Goal: Navigation & Orientation: Find specific page/section

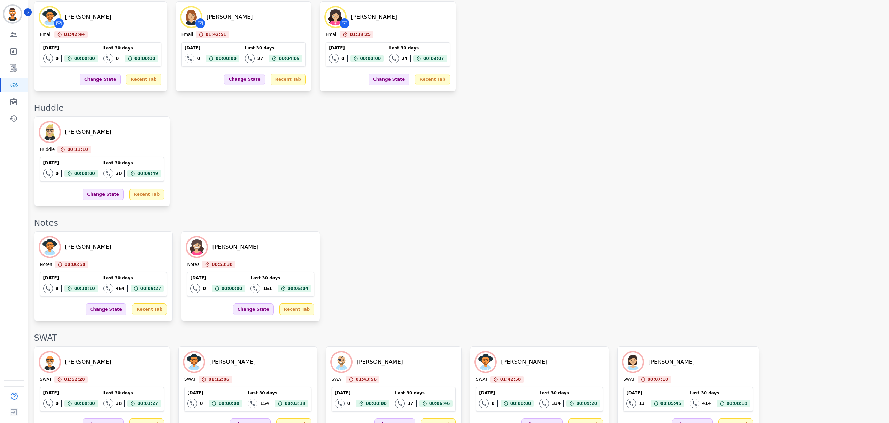
scroll to position [848, 0]
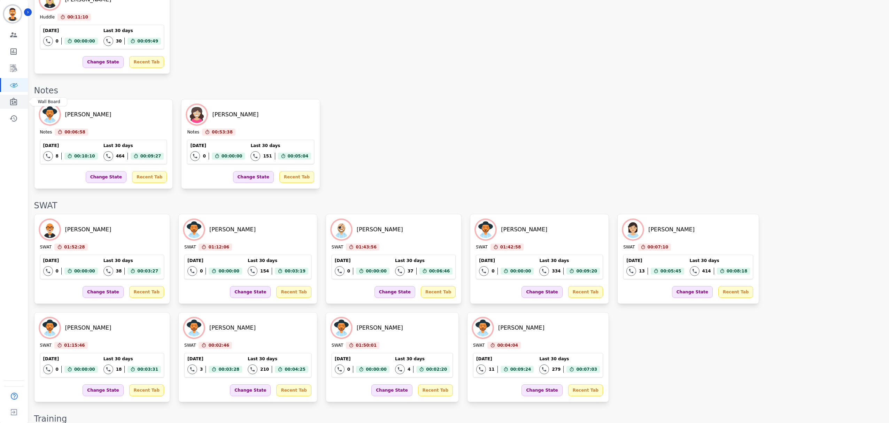
click at [15, 105] on icon "Sidebar" at bounding box center [13, 102] width 7 height 8
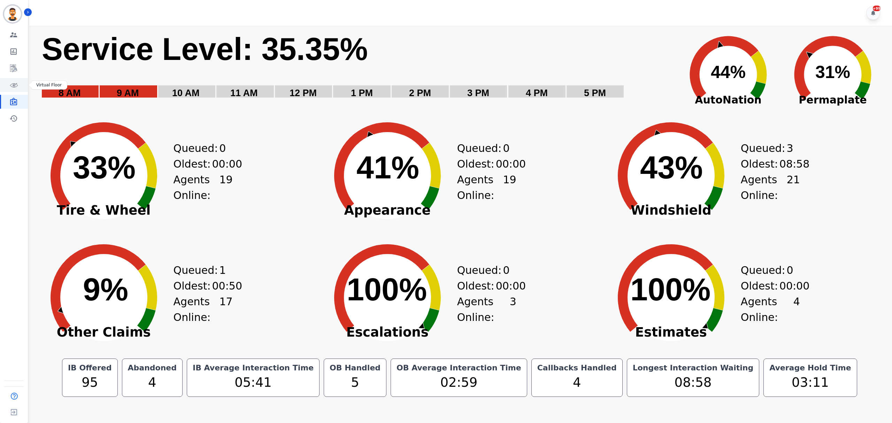
click at [14, 89] on icon "Sidebar" at bounding box center [13, 85] width 8 height 8
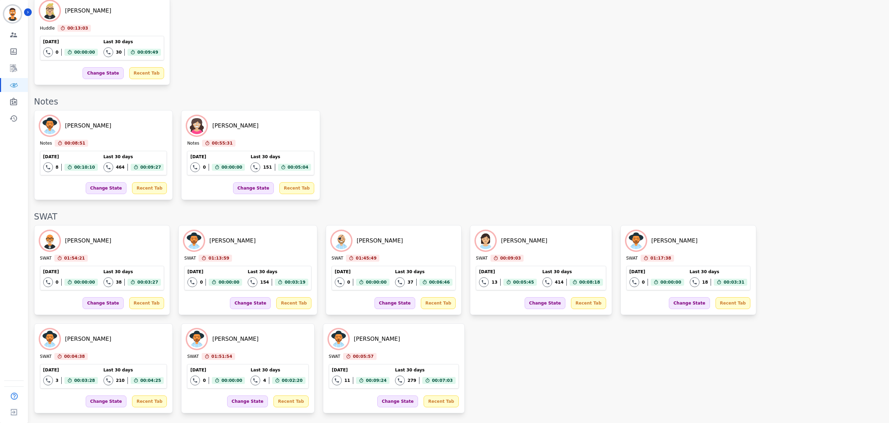
scroll to position [903, 0]
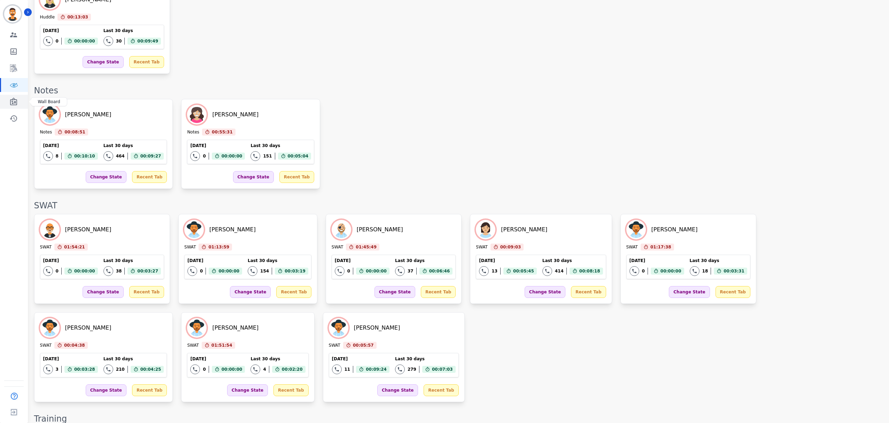
click at [12, 101] on icon "Sidebar" at bounding box center [13, 102] width 7 height 8
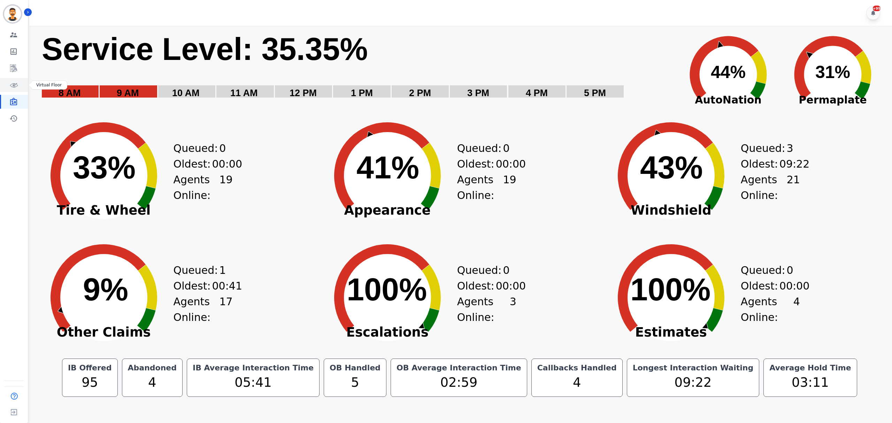
click at [17, 83] on icon "Sidebar" at bounding box center [13, 85] width 8 height 8
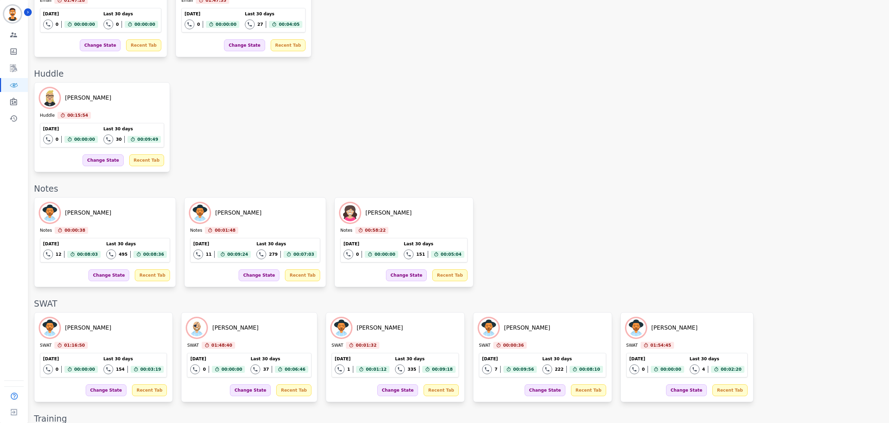
scroll to position [771, 0]
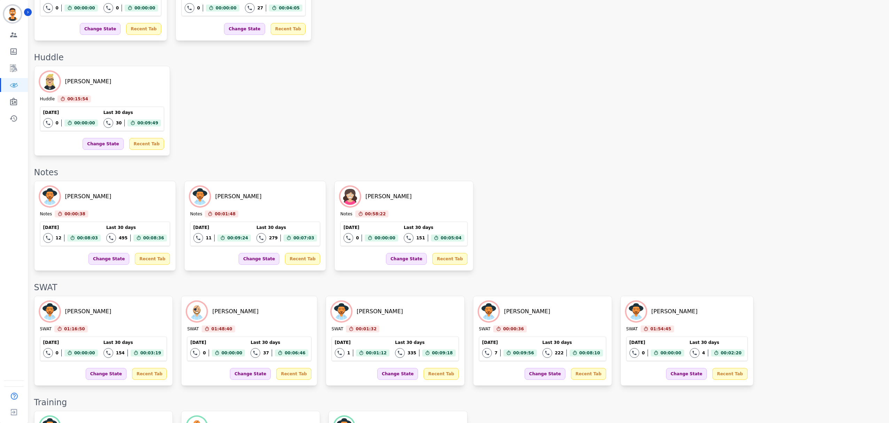
click at [543, 258] on div "[PERSON_NAME] Notes 00:00:38 Current State: Notes [DATE] 12 Total interactions …" at bounding box center [458, 226] width 848 height 90
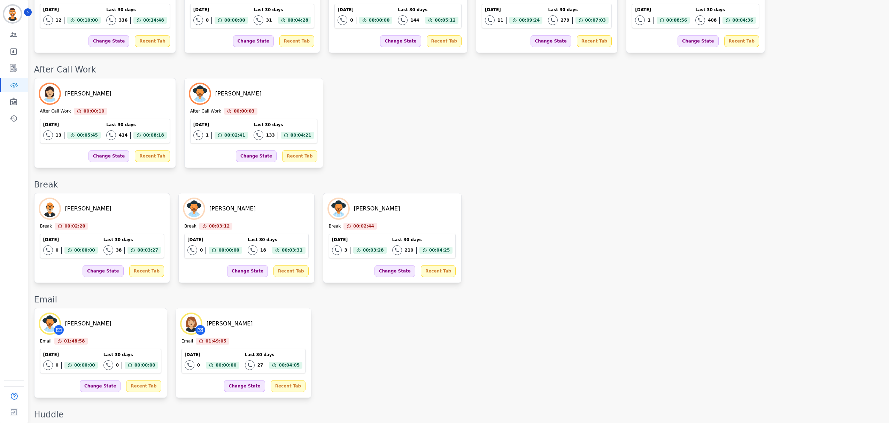
scroll to position [418, 0]
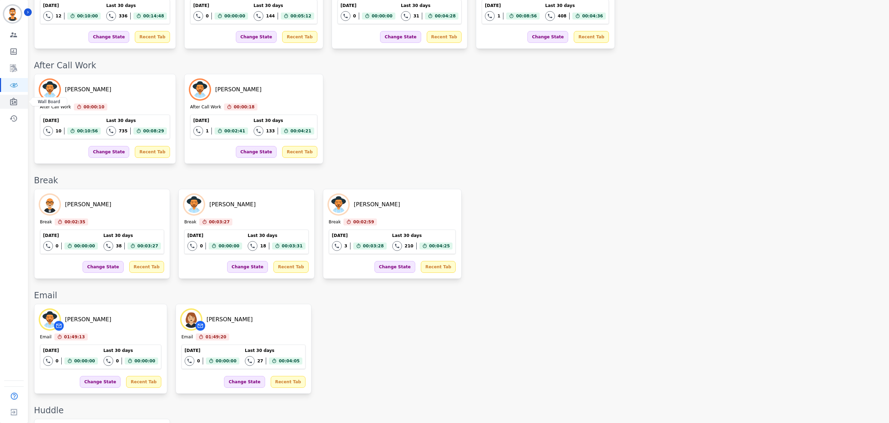
click at [10, 103] on icon "Sidebar" at bounding box center [13, 102] width 7 height 8
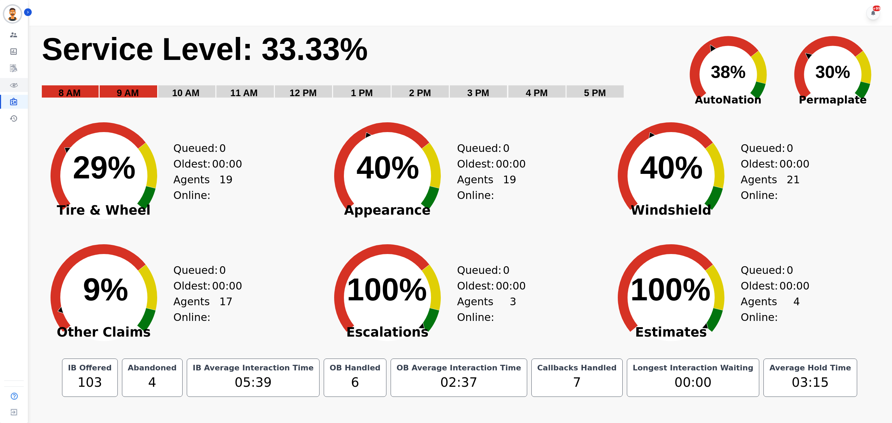
click at [15, 90] on link "Sidebar" at bounding box center [14, 85] width 27 height 14
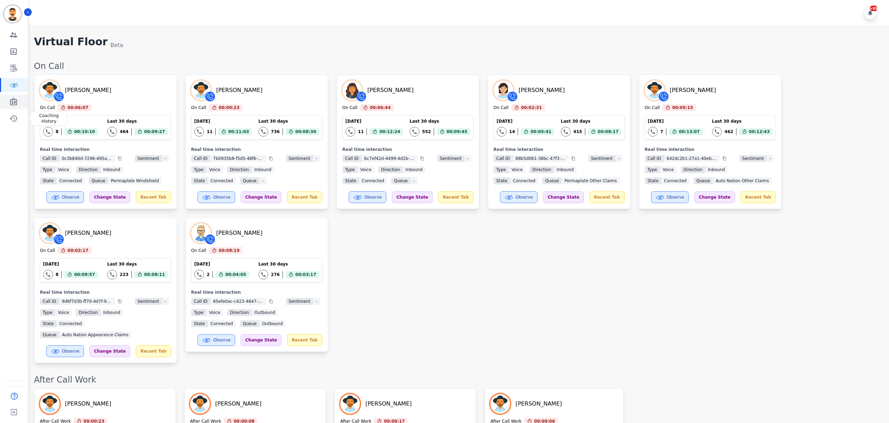
click at [12, 102] on icon "Sidebar" at bounding box center [13, 102] width 7 height 8
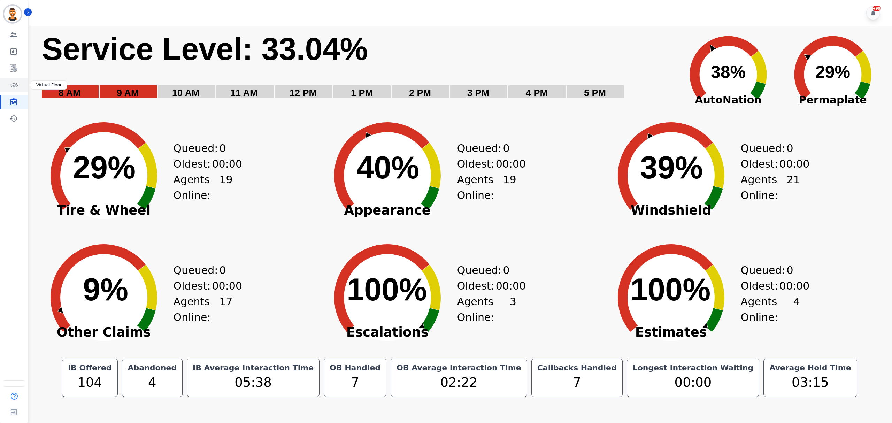
click at [13, 85] on icon "Sidebar" at bounding box center [15, 85] width 5 height 4
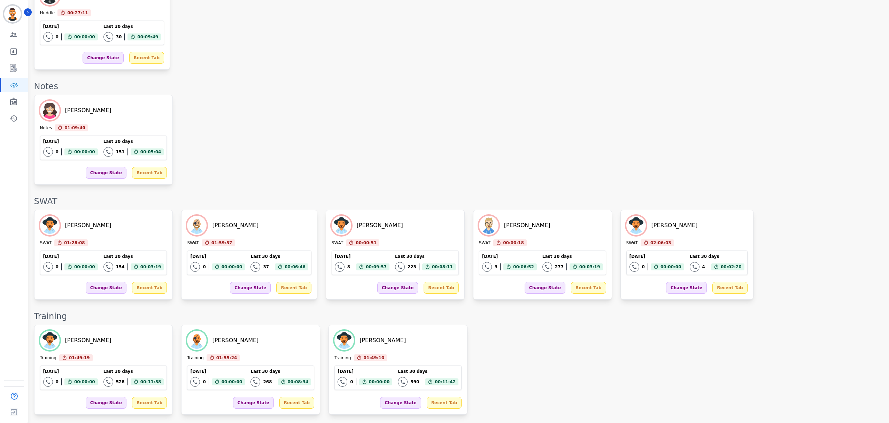
scroll to position [1008, 0]
